Goal: Check status

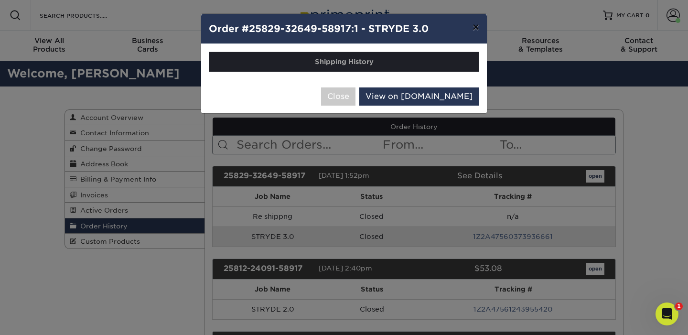
click at [476, 29] on button "×" at bounding box center [476, 27] width 22 height 27
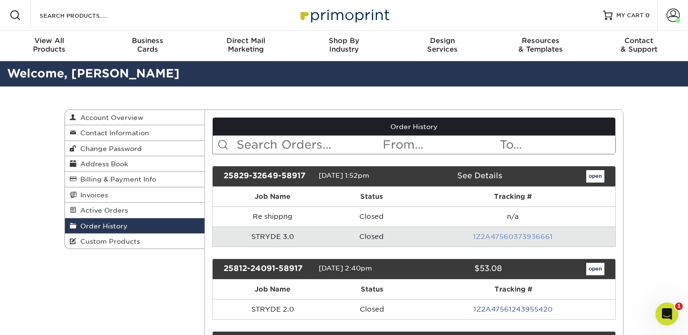
click at [495, 235] on link "1Z2A47560373936661" at bounding box center [513, 237] width 80 height 8
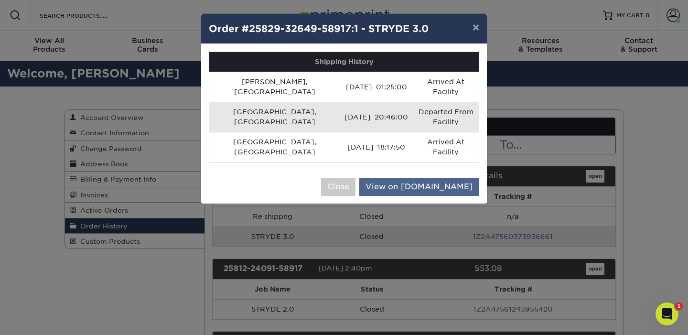
click at [426, 178] on link "View on [DOMAIN_NAME]" at bounding box center [419, 187] width 120 height 18
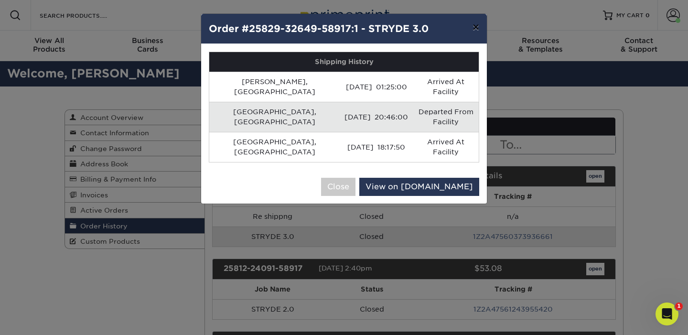
click at [477, 27] on button "×" at bounding box center [476, 27] width 22 height 27
